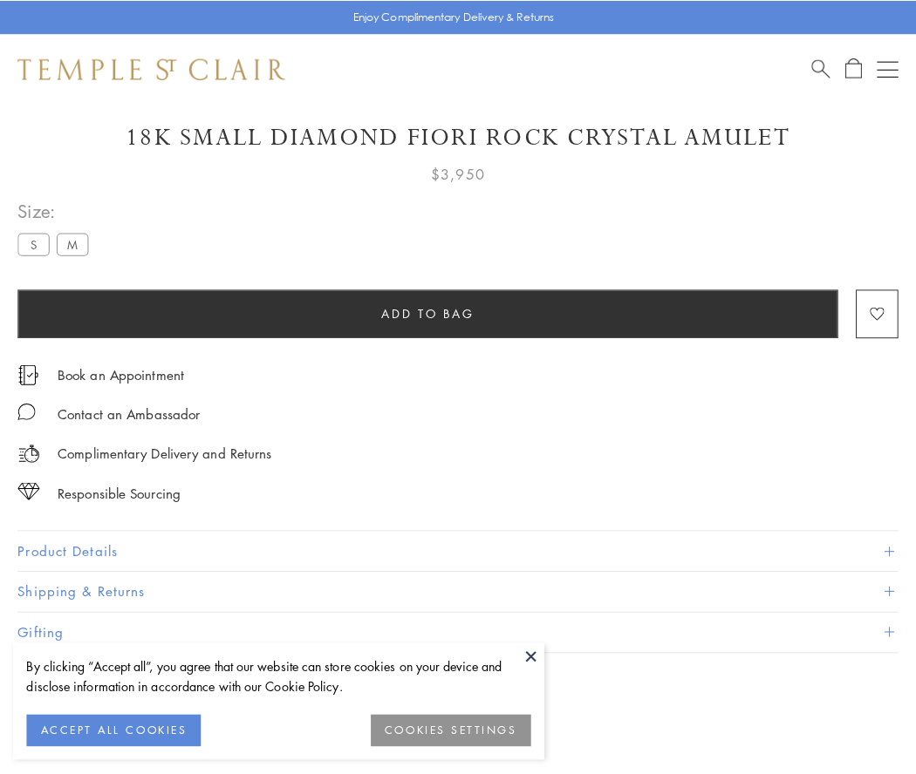
scroll to position [103, 0]
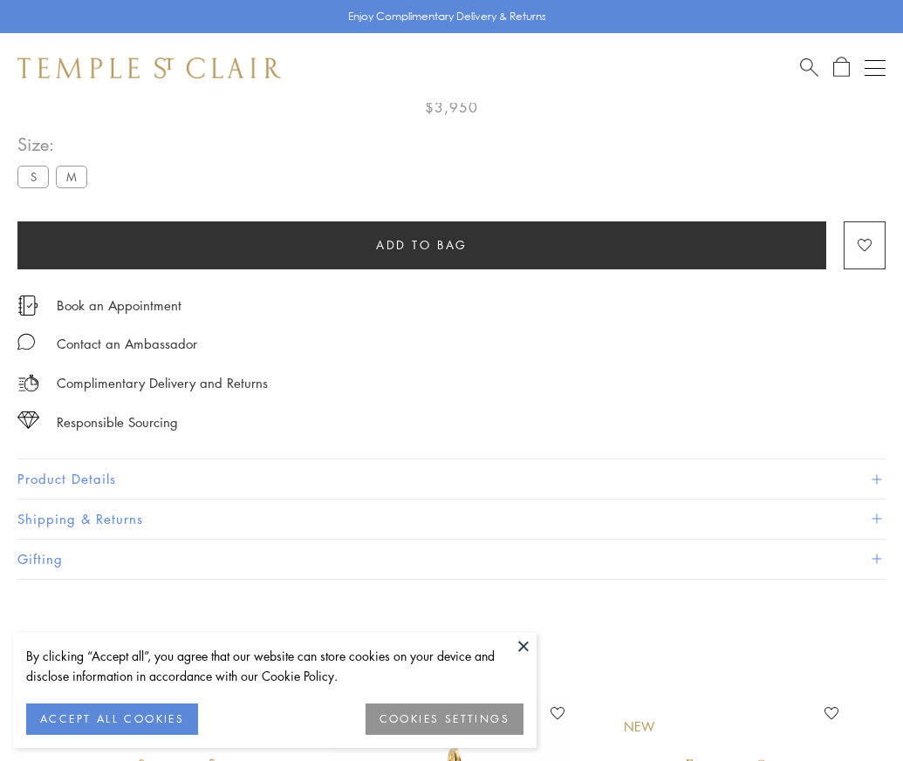
click at [421, 244] on span "Add to bag" at bounding box center [422, 244] width 92 height 19
